Goal: Information Seeking & Learning: Learn about a topic

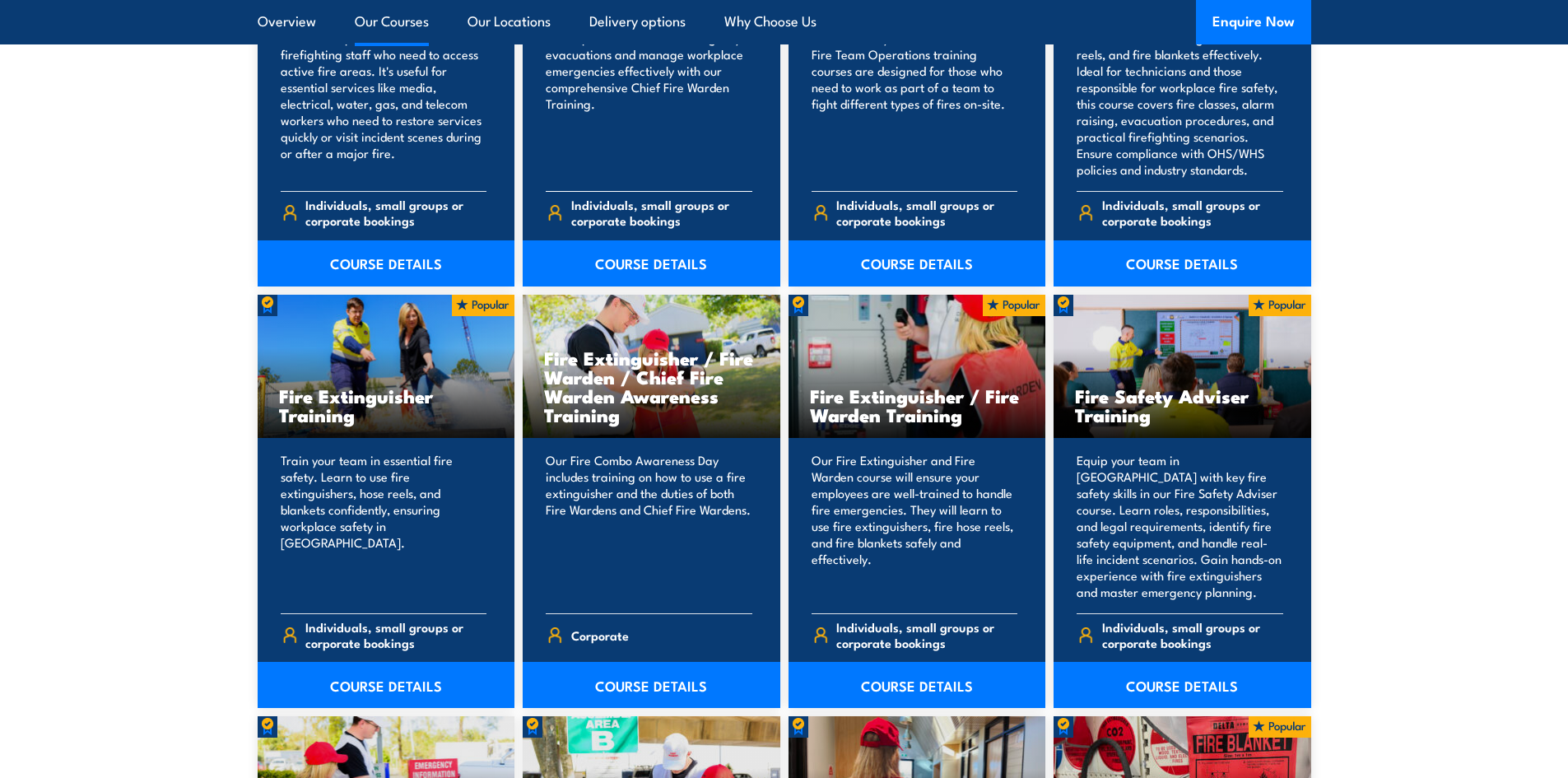
scroll to position [1564, 0]
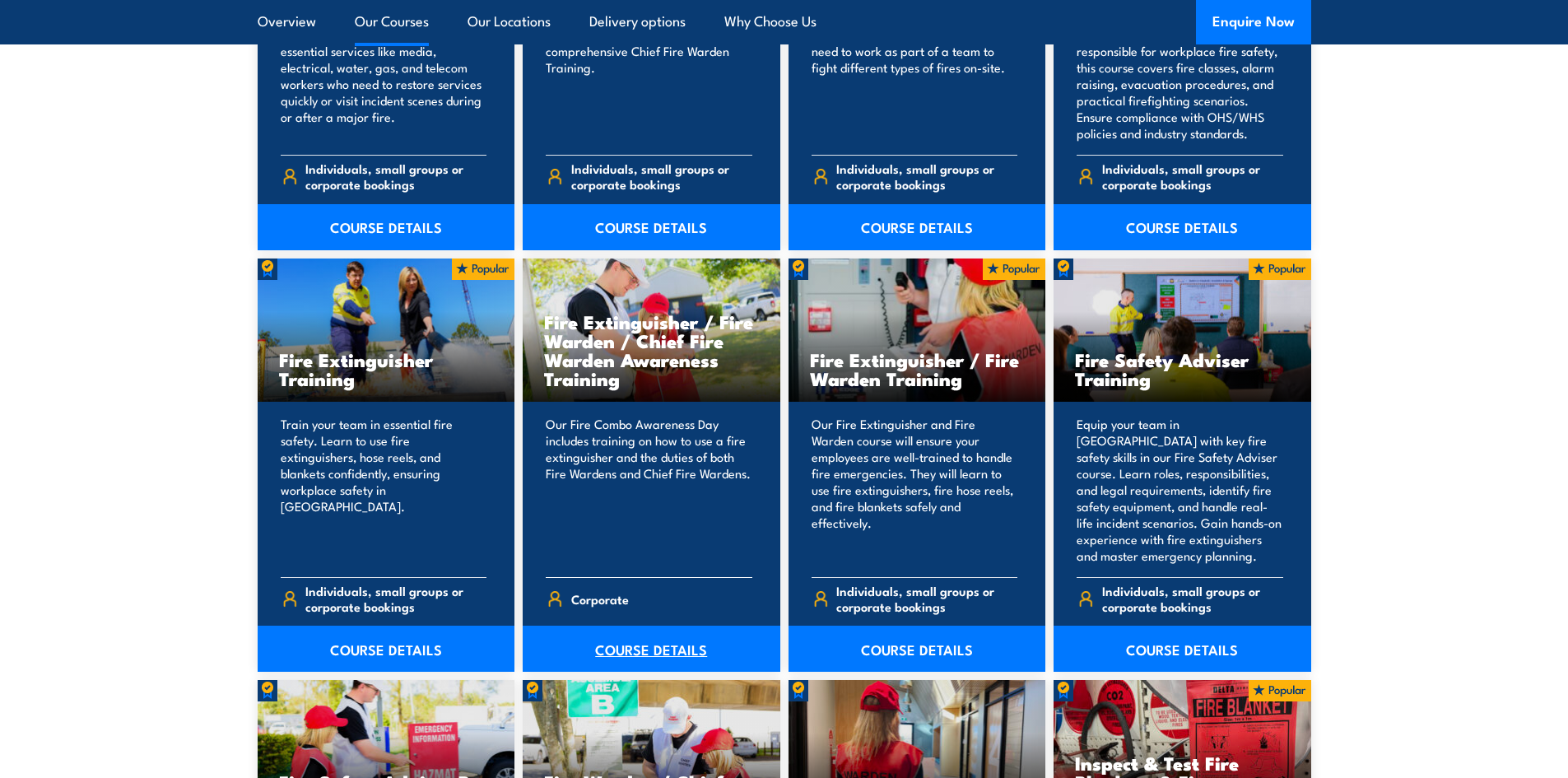
click at [631, 649] on link "COURSE DETAILS" at bounding box center [652, 648] width 257 height 46
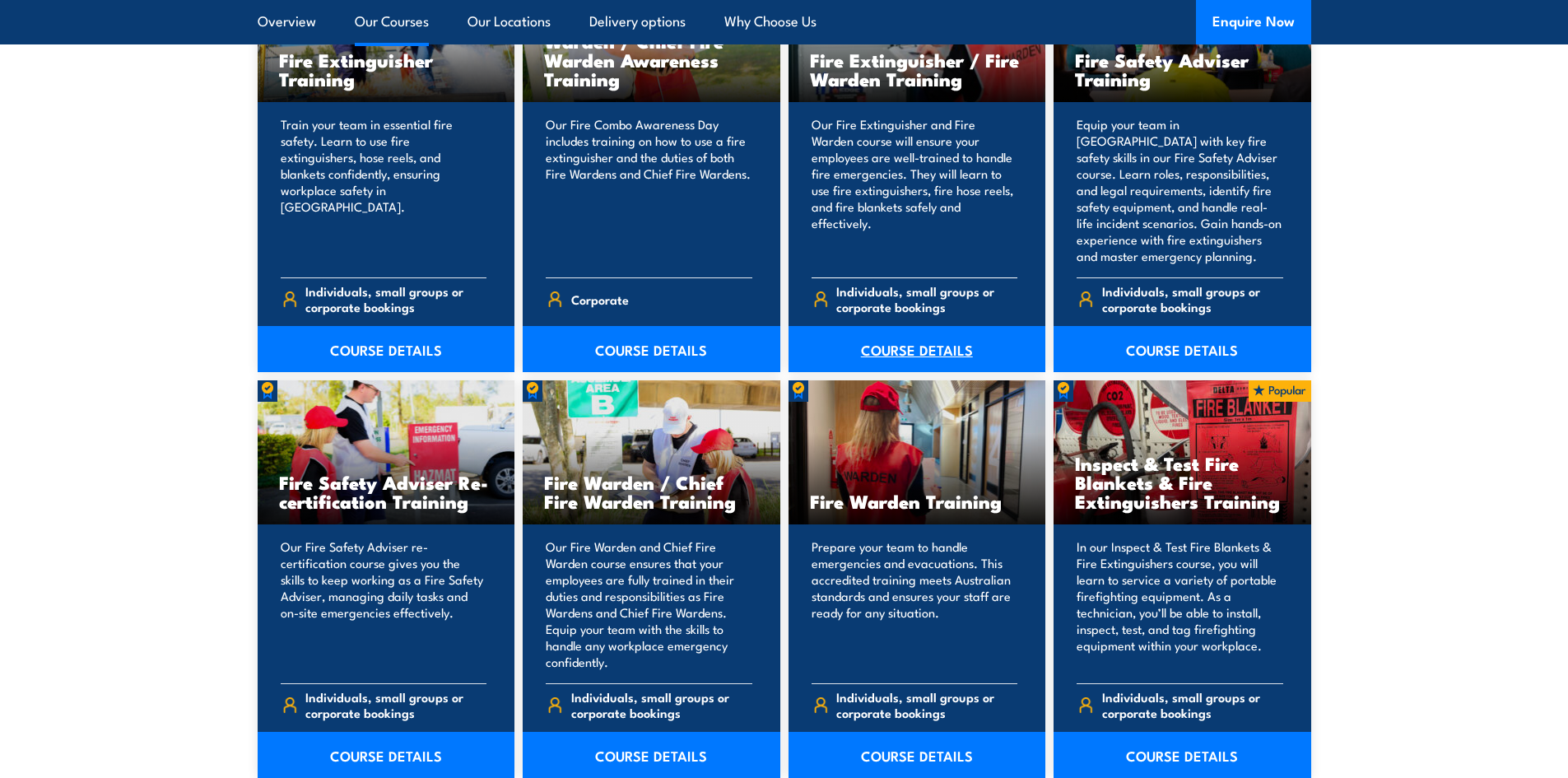
scroll to position [1894, 0]
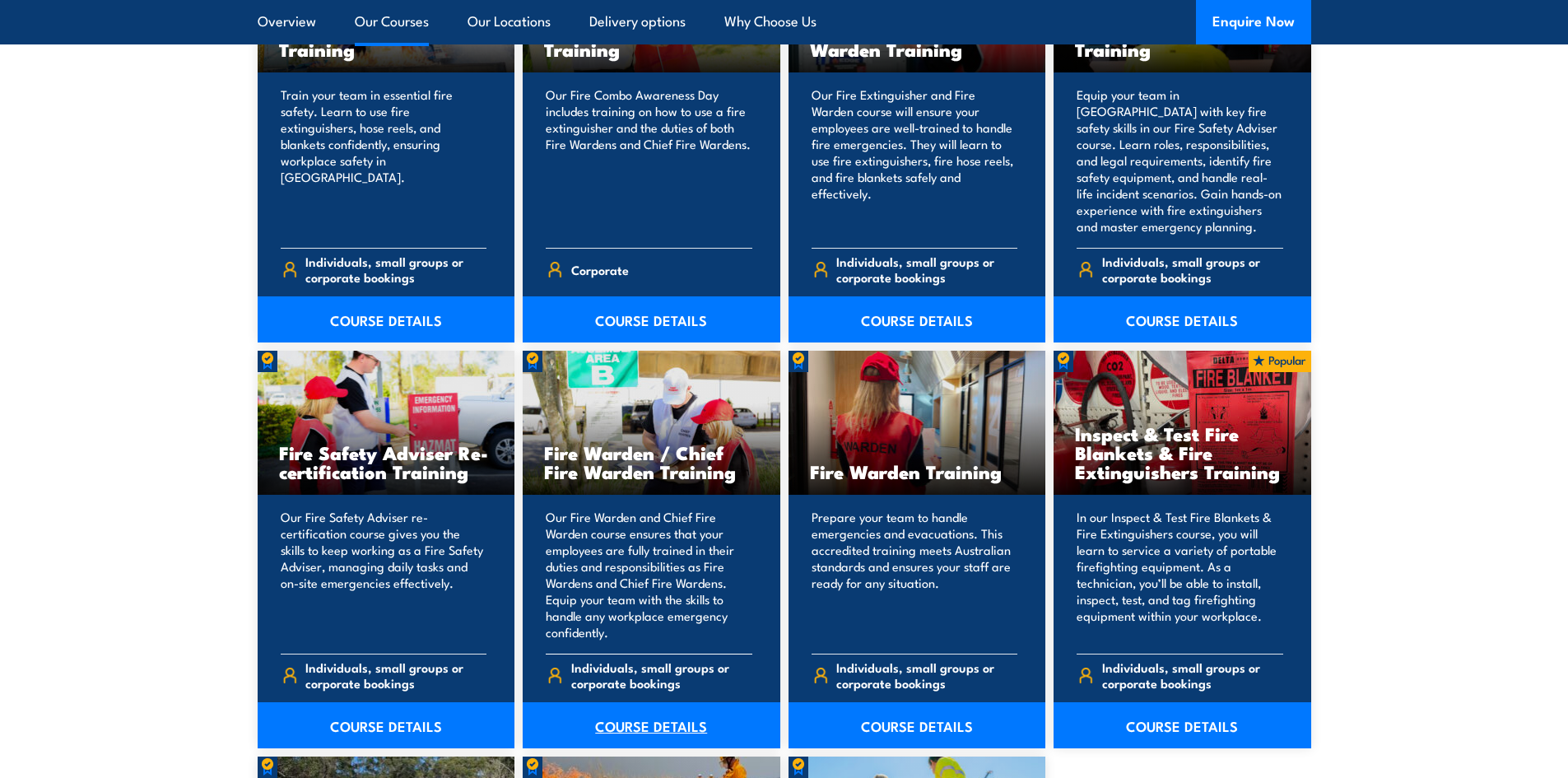
click at [674, 721] on link "COURSE DETAILS" at bounding box center [652, 725] width 257 height 46
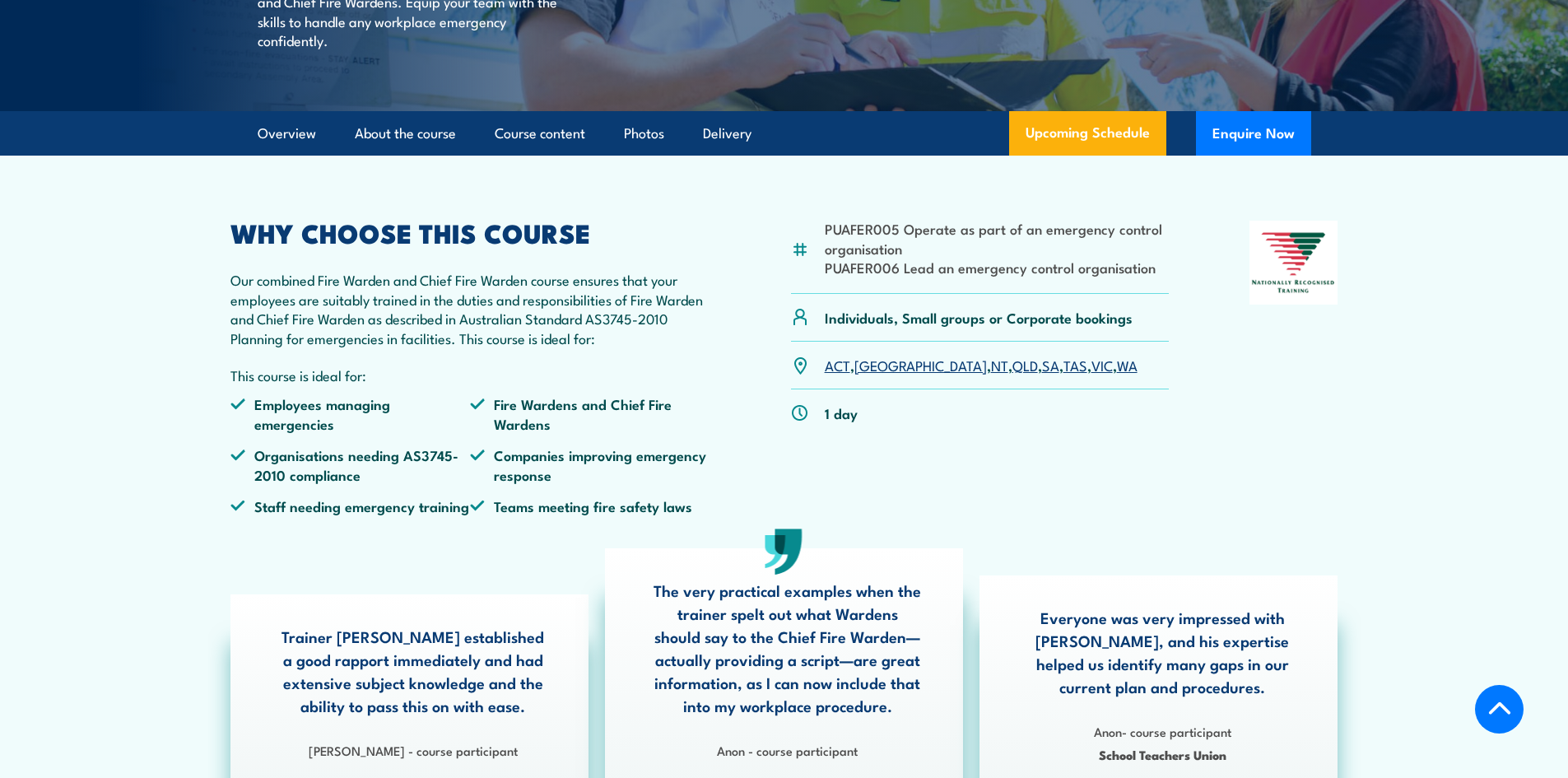
scroll to position [412, 0]
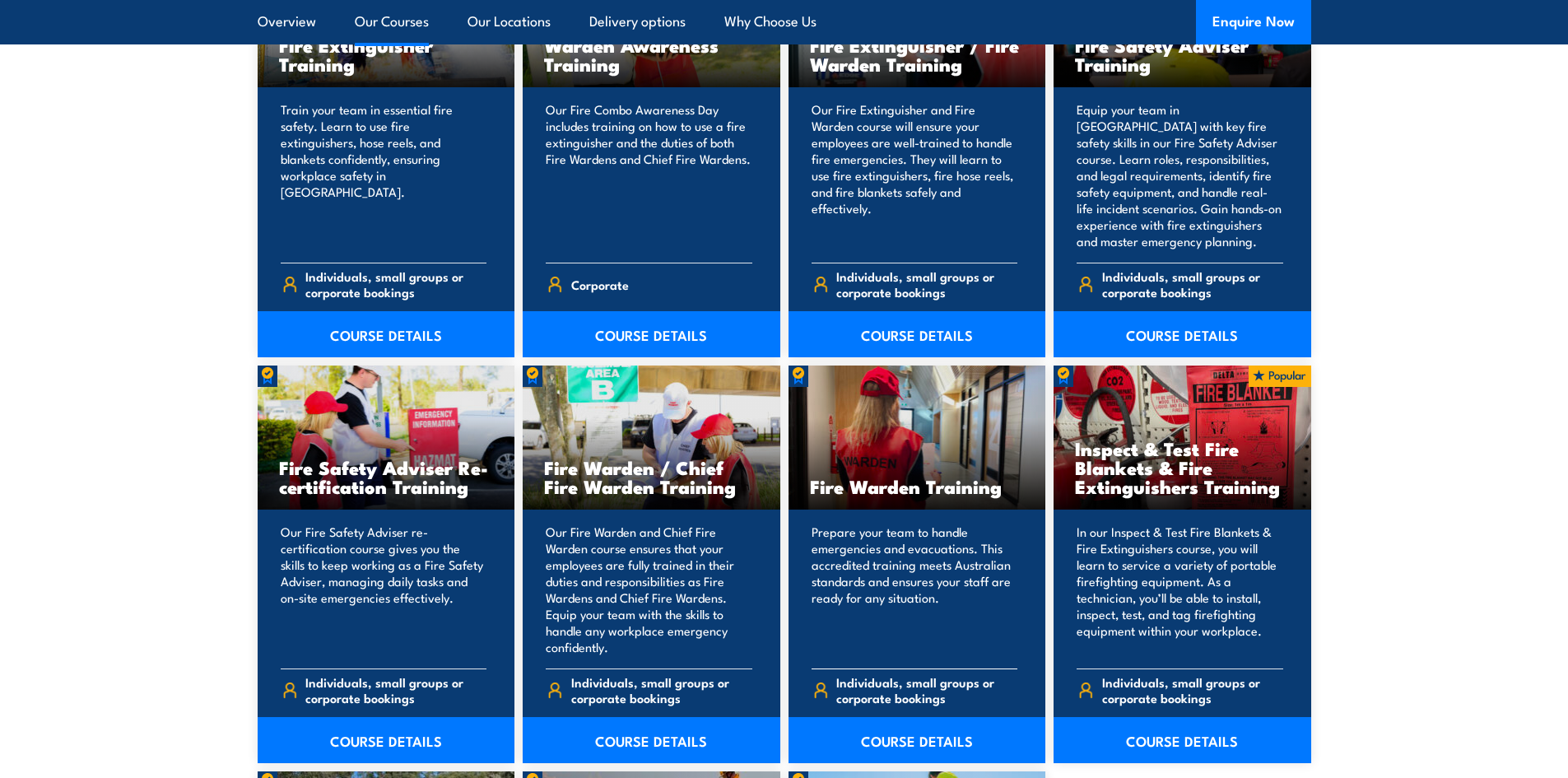
scroll to position [1894, 0]
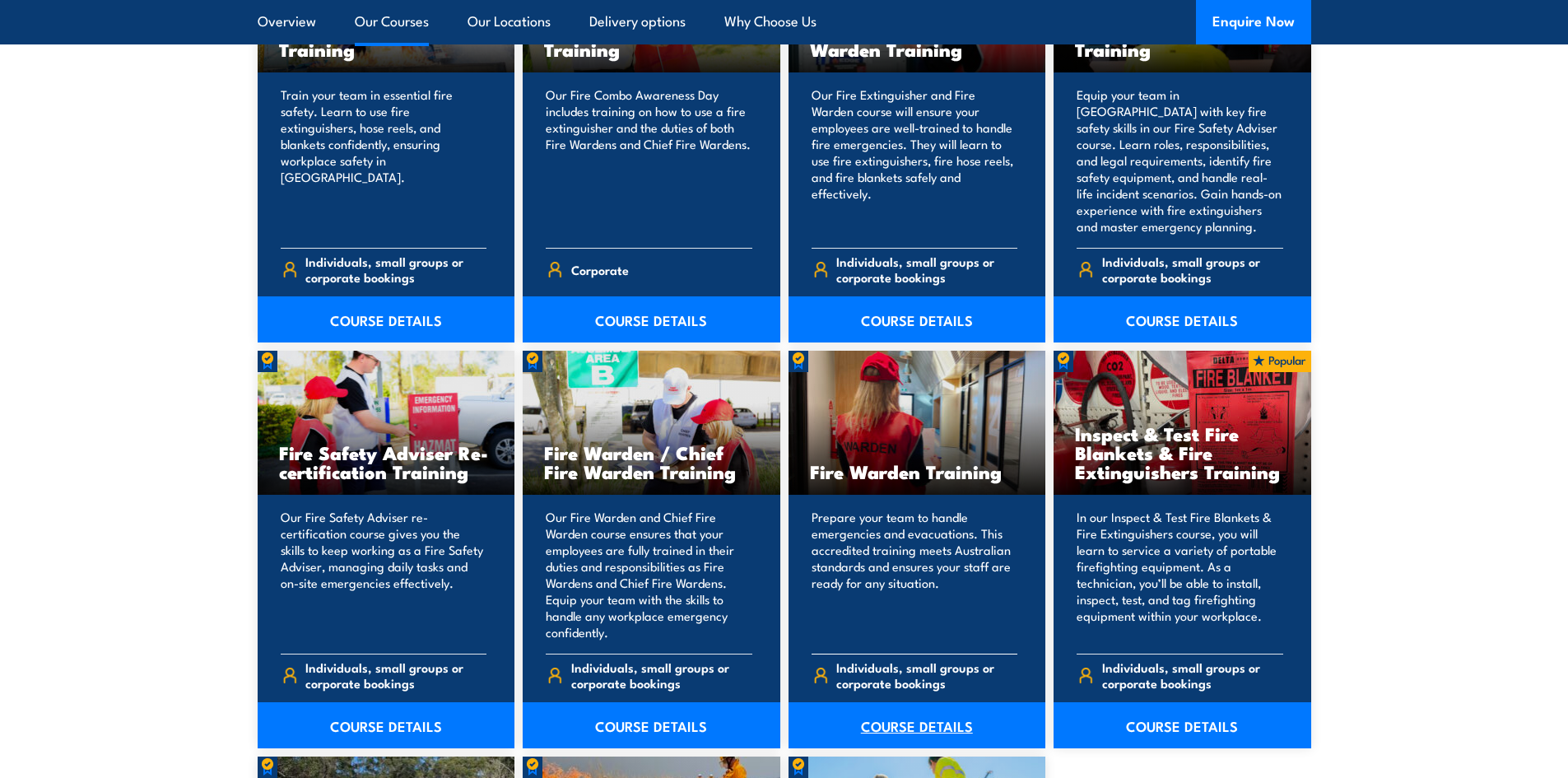
click at [932, 724] on link "COURSE DETAILS" at bounding box center [917, 725] width 257 height 46
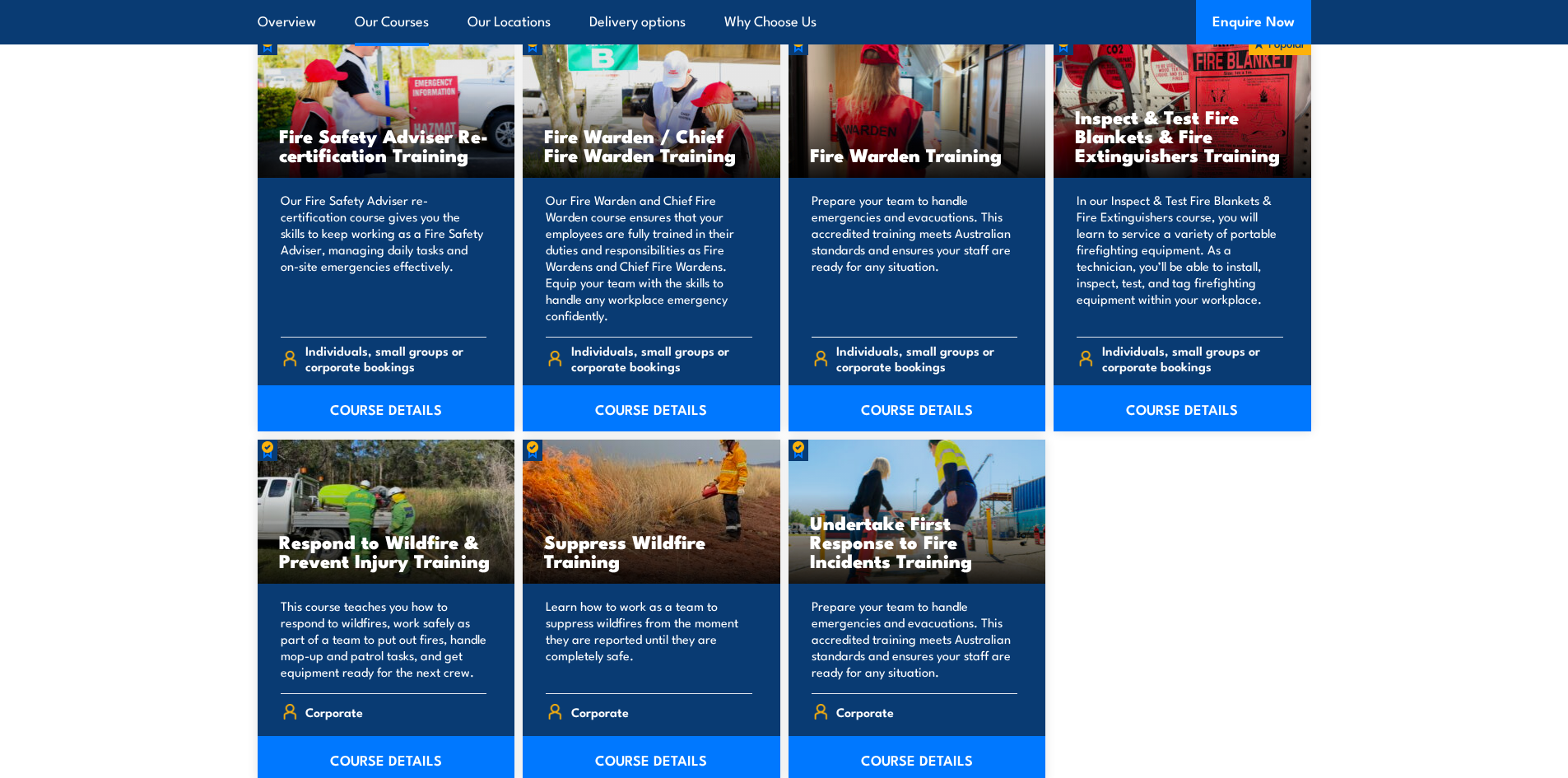
scroll to position [2223, 0]
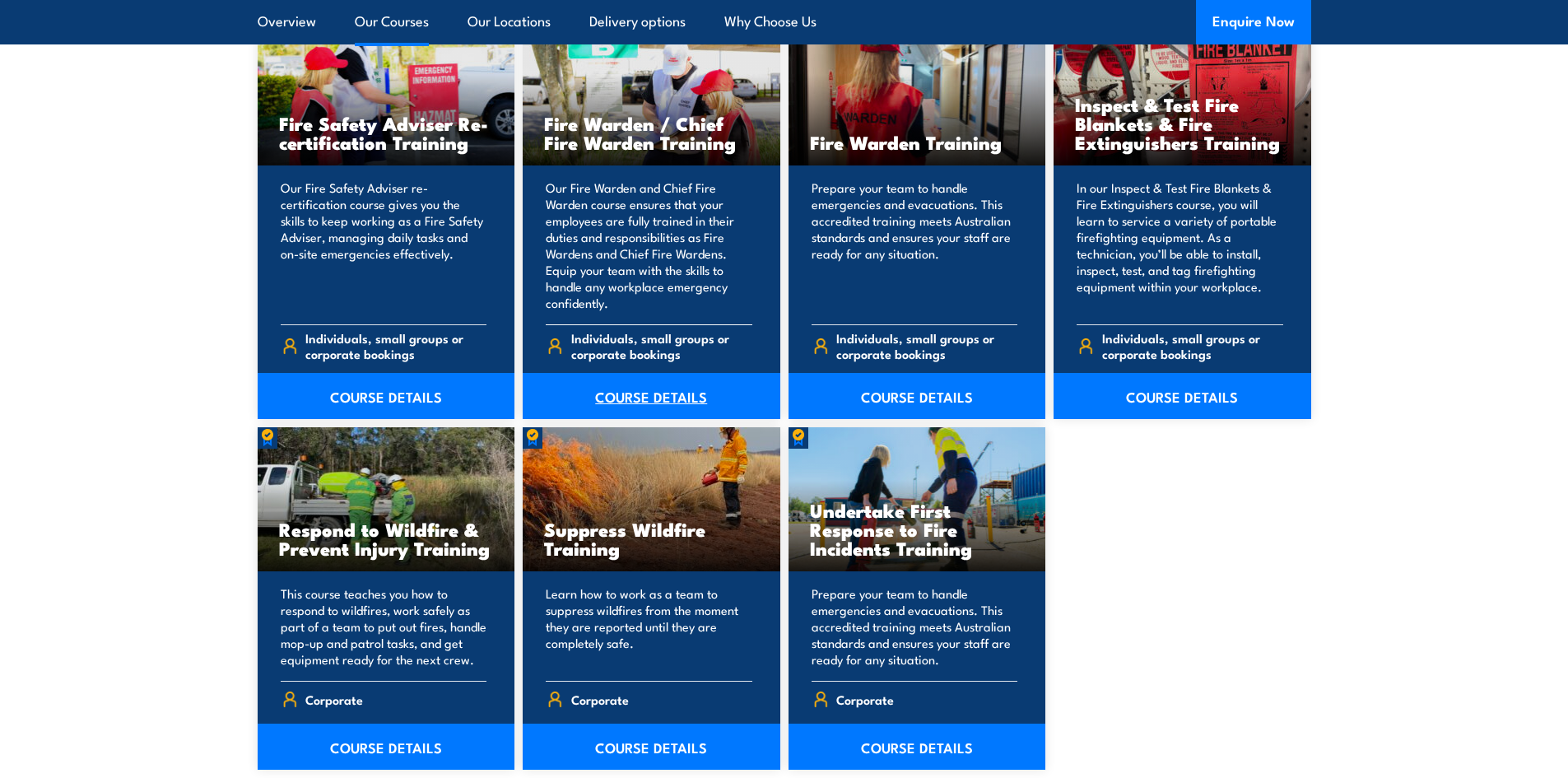
click at [653, 396] on link "COURSE DETAILS" at bounding box center [652, 395] width 257 height 46
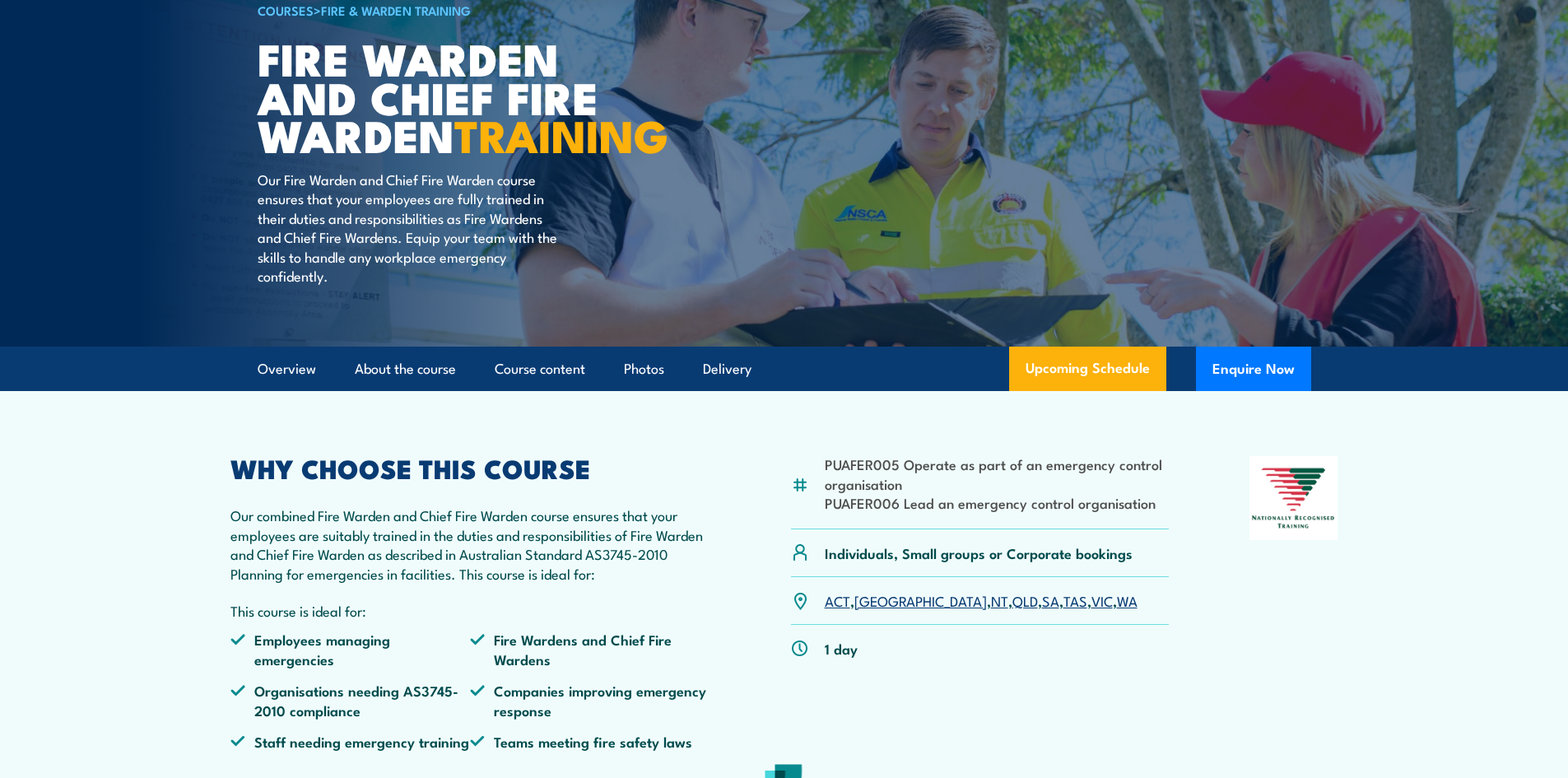
scroll to position [247, 0]
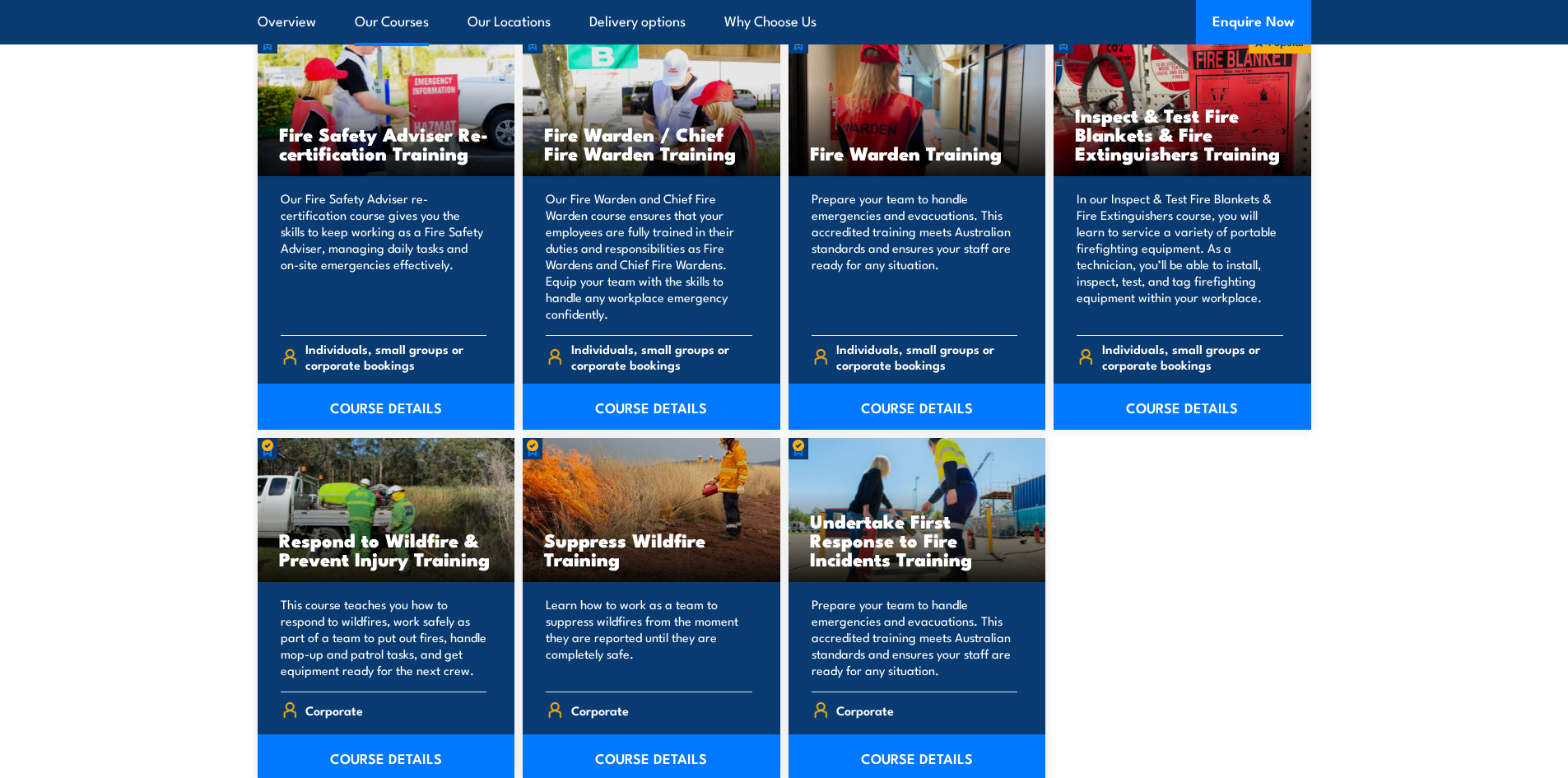
scroll to position [2223, 0]
